Goal: Use online tool/utility: Use online tool/utility

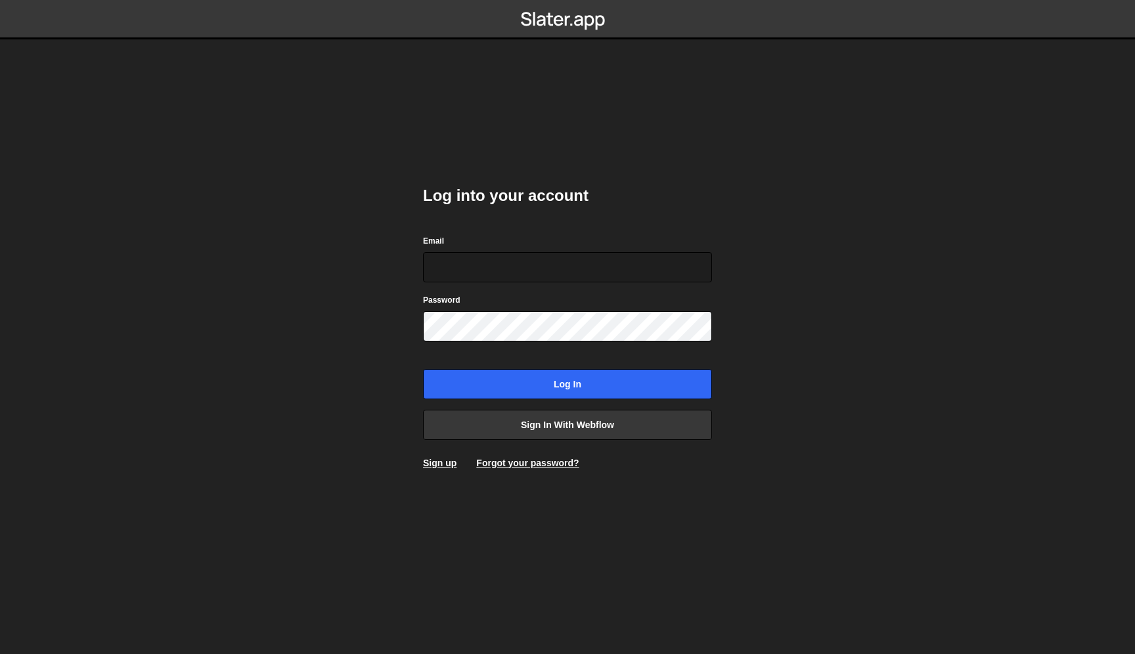
click at [634, 408] on div "Log into your account Email Password Log in Sign in with Webflow Sign up Forgot…" at bounding box center [567, 327] width 289 height 324
click at [606, 418] on link "Sign in with Webflow" at bounding box center [567, 425] width 289 height 30
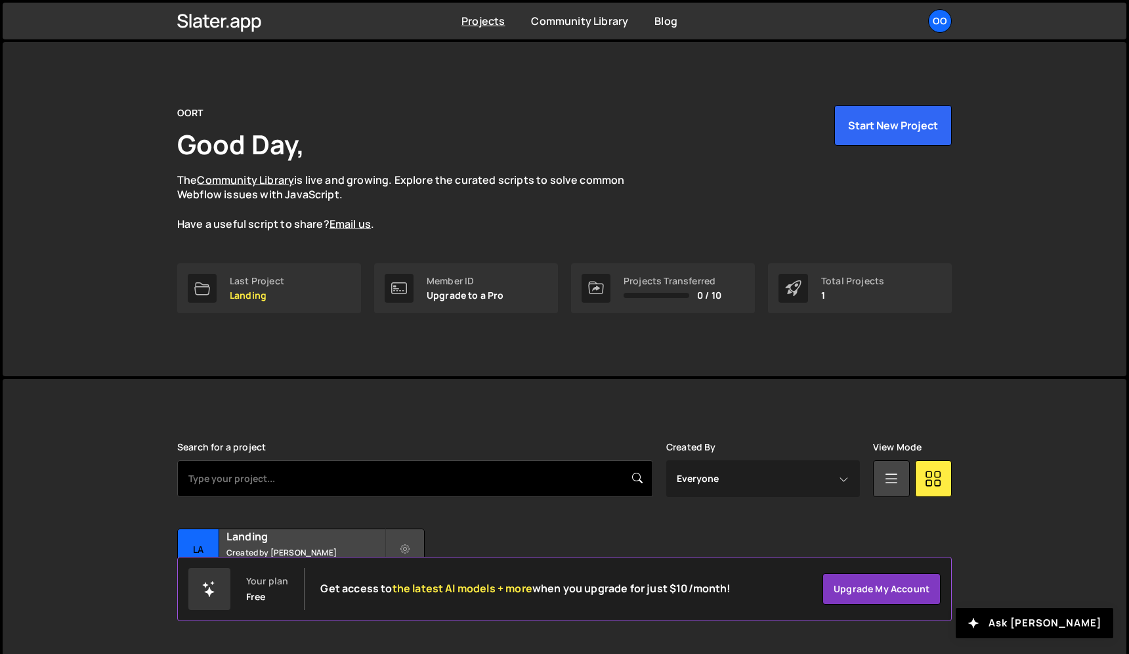
scroll to position [22, 0]
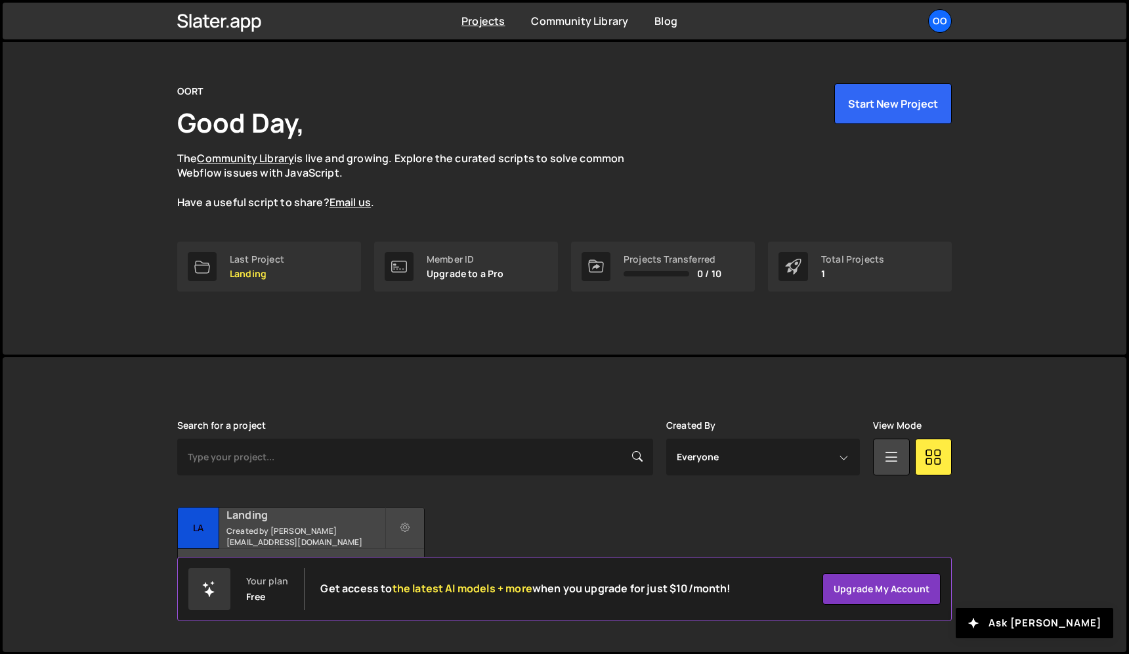
click at [297, 521] on h2 "Landing" at bounding box center [306, 515] width 158 height 14
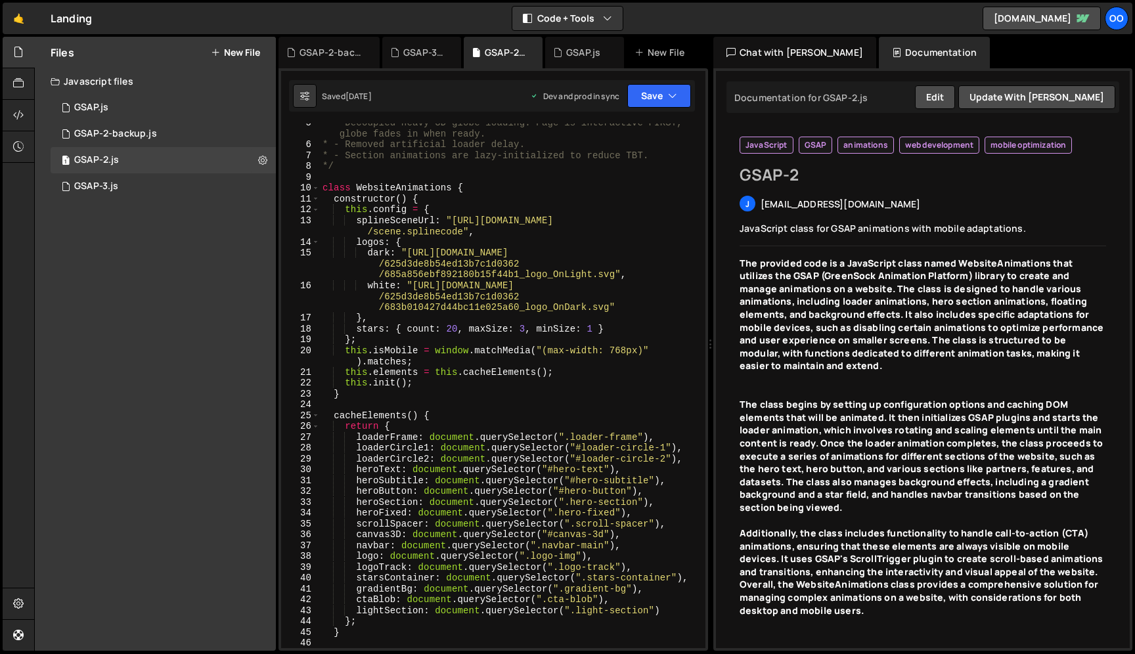
scroll to position [49, 0]
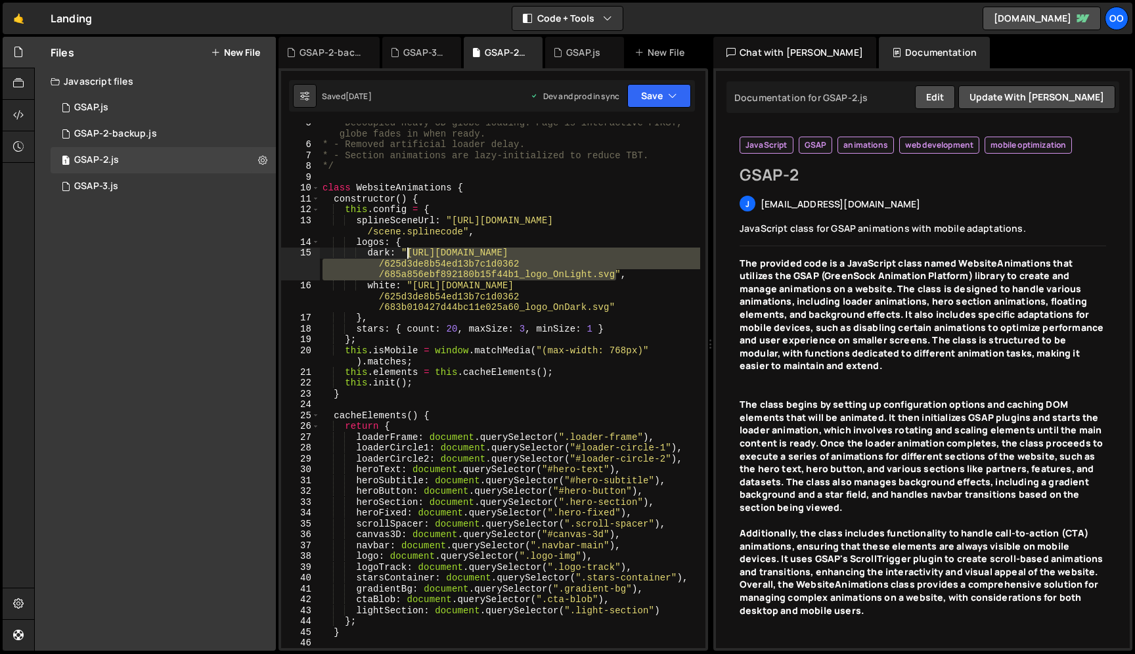
drag, startPoint x: 617, startPoint y: 272, endPoint x: 409, endPoint y: 255, distance: 208.1
click at [409, 255] on div "* - Decoupled heavy 3D globe loading. Page is interactive FIRST, globe fades in…" at bounding box center [510, 396] width 380 height 557
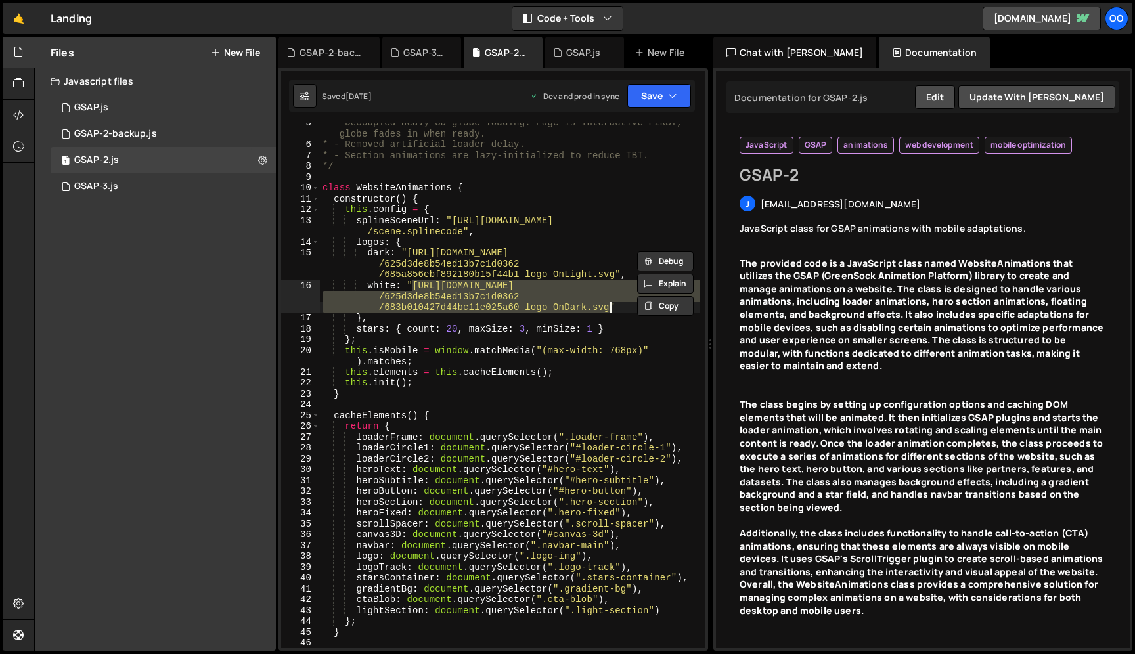
drag, startPoint x: 413, startPoint y: 288, endPoint x: 609, endPoint y: 307, distance: 197.3
click at [609, 307] on div "* - Decoupled heavy 3D globe loading. Page is interactive FIRST, globe fades in…" at bounding box center [510, 396] width 380 height 557
paste textarea "e4d2a0629645d22d909bfb_Logo%20-%20Light-2"
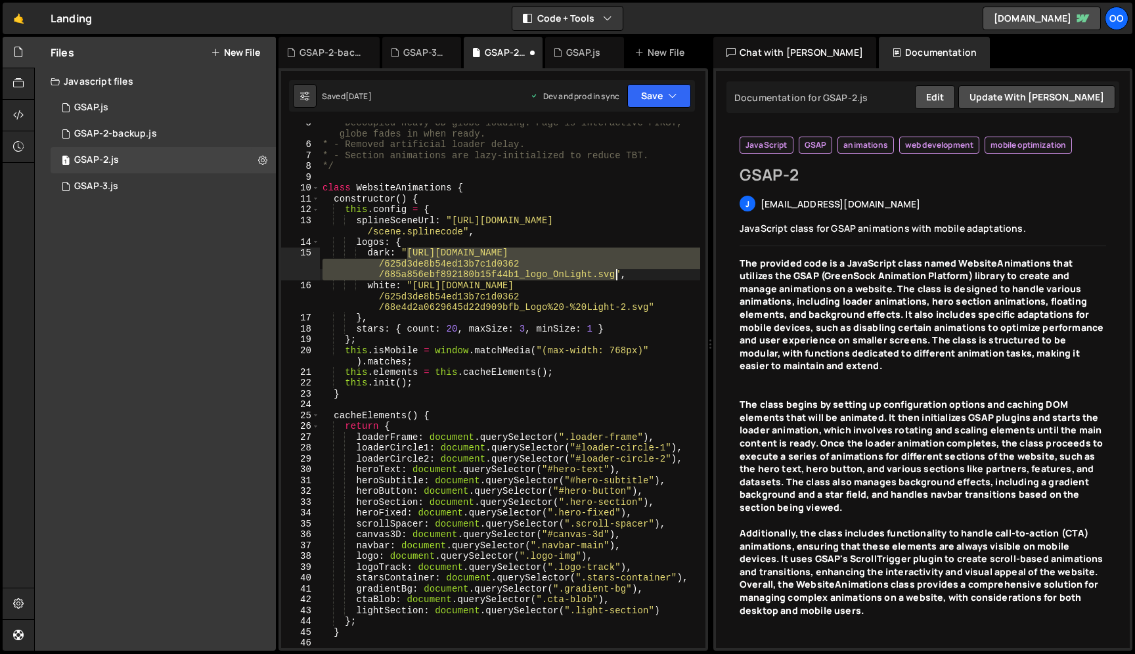
drag, startPoint x: 408, startPoint y: 253, endPoint x: 617, endPoint y: 279, distance: 210.4
click at [617, 279] on div "* - Decoupled heavy 3D globe loading. Page is interactive FIRST, globe fades in…" at bounding box center [510, 396] width 380 height 557
paste textarea "e4d48b72eeca0c4932ea44_Logo%20-%20Defaul"
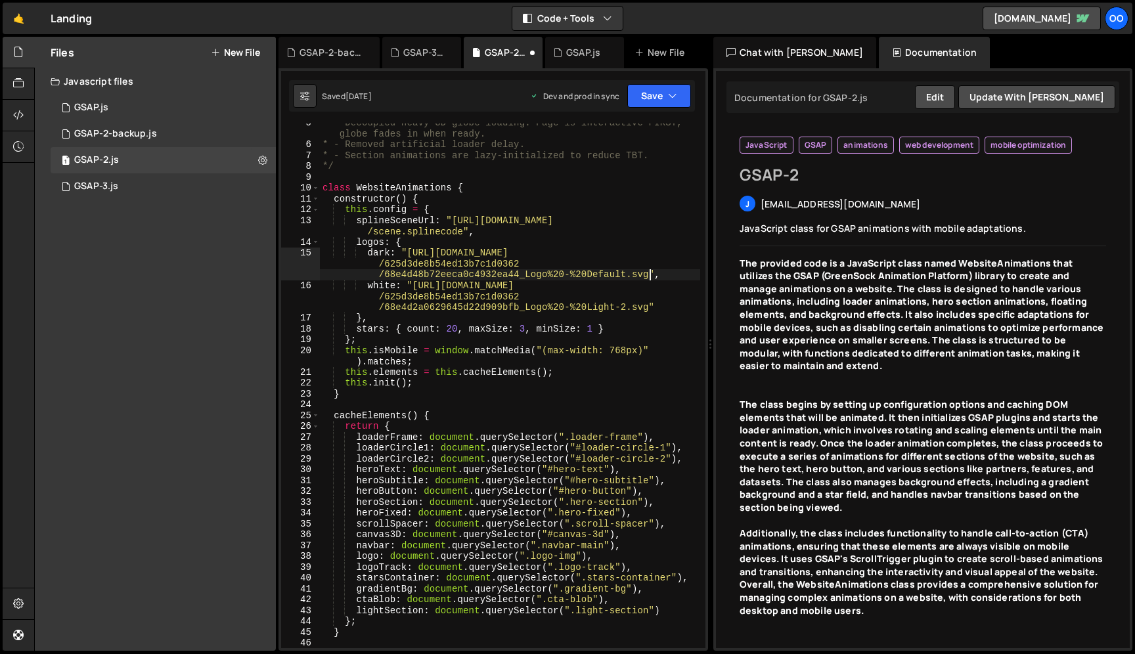
click at [661, 165] on div "* - Decoupled heavy 3D globe loading. Page is interactive FIRST, globe fades in…" at bounding box center [510, 396] width 380 height 557
type textarea "*/"
click at [677, 89] on button "Save" at bounding box center [659, 96] width 64 height 24
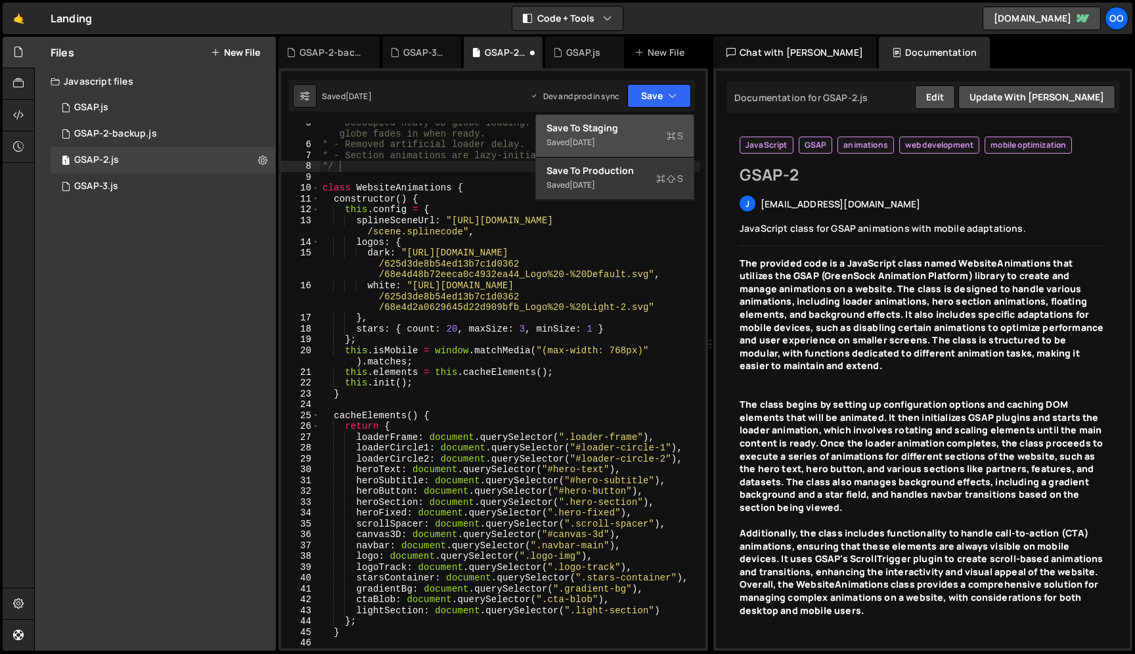
click at [651, 135] on div "Saved 2 weeks ago" at bounding box center [614, 143] width 137 height 16
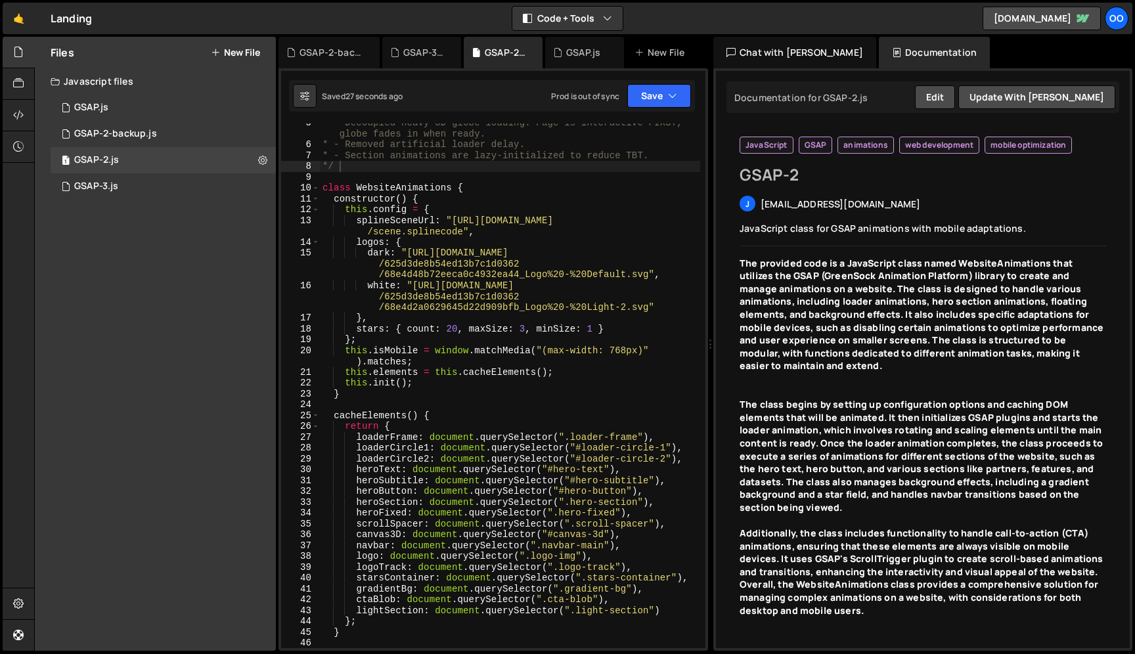
click at [659, 108] on div "Saved 27 seconds ago Prod is out of sync Upgrade to Edit Save Save to Staging S…" at bounding box center [492, 96] width 406 height 32
click at [659, 100] on button "Save" at bounding box center [659, 96] width 64 height 24
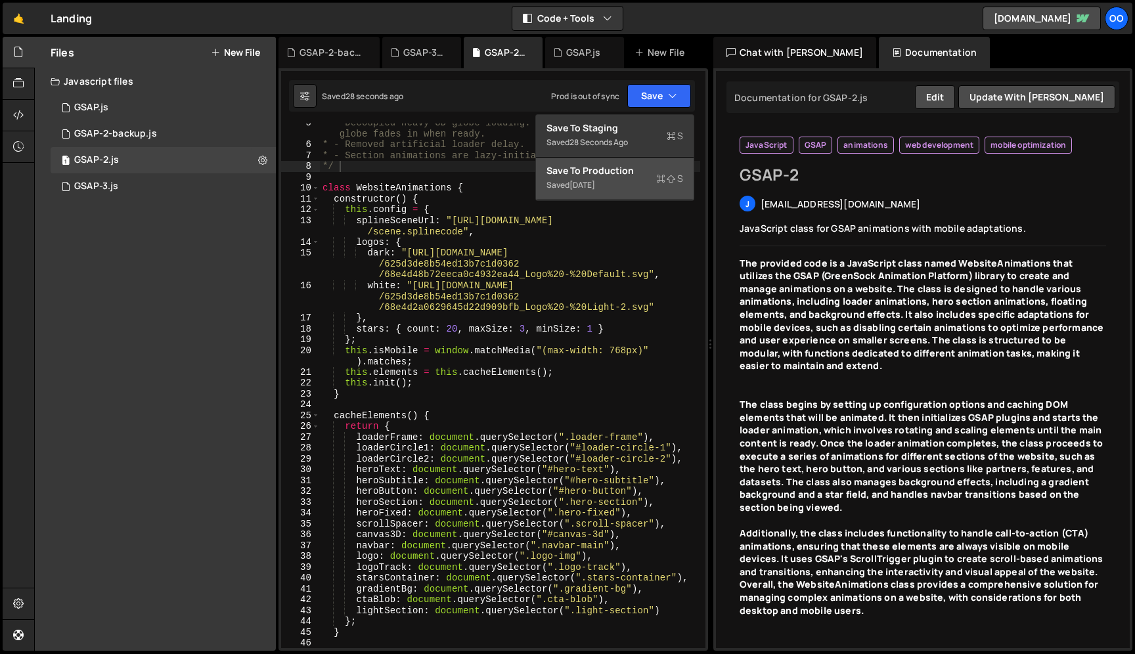
click at [656, 179] on icon at bounding box center [660, 178] width 9 height 13
